Goal: Information Seeking & Learning: Learn about a topic

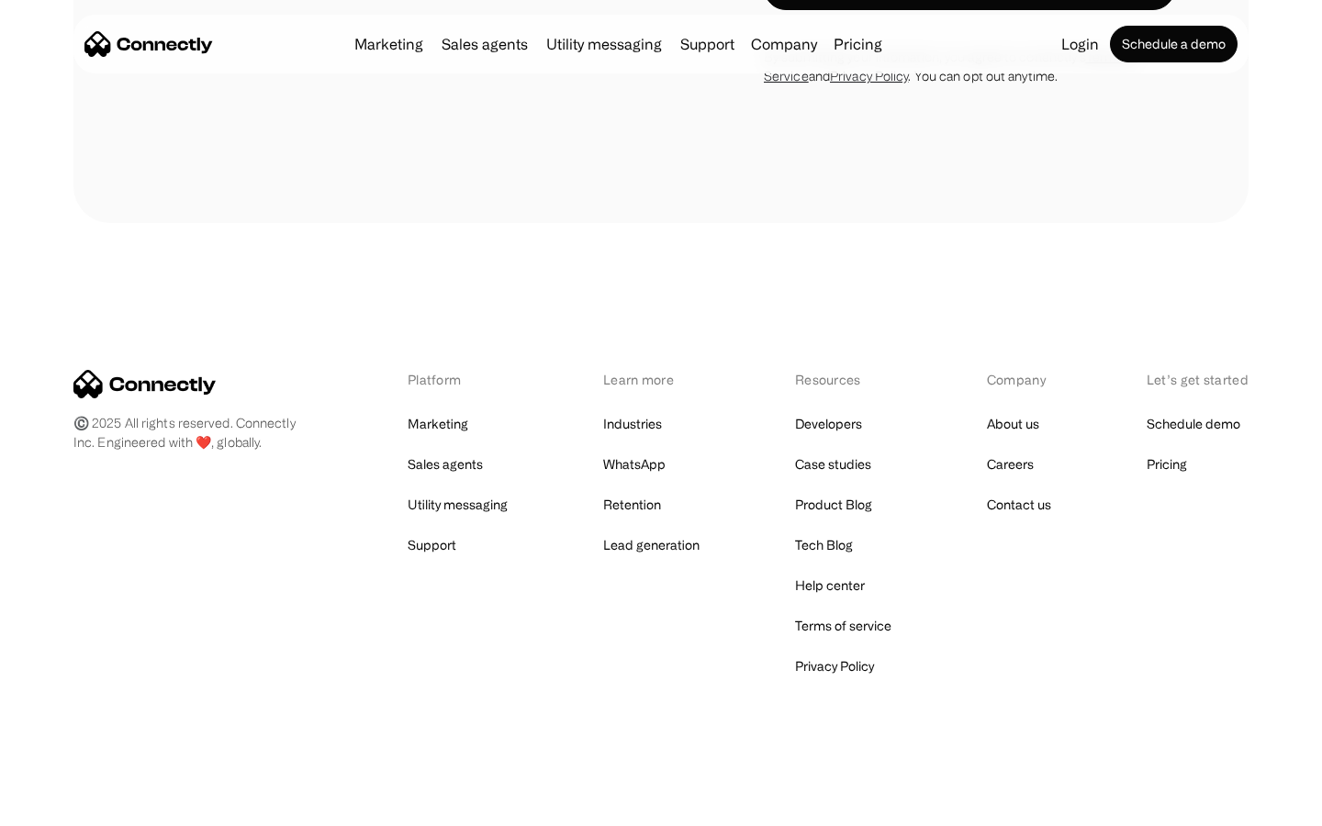
scroll to position [1949, 0]
